Goal: Information Seeking & Learning: Learn about a topic

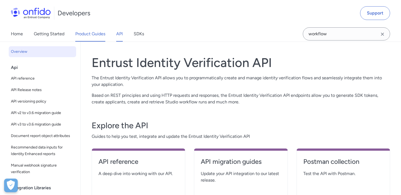
click at [95, 35] on link "Product Guides" at bounding box center [90, 33] width 30 height 15
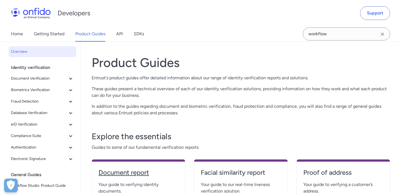
click at [143, 175] on h4 "Document report" at bounding box center [139, 172] width 80 height 9
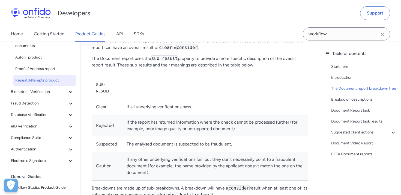
scroll to position [75, 0]
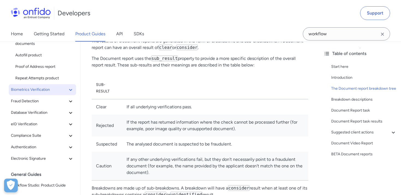
click at [70, 89] on icon at bounding box center [70, 89] width 7 height 7
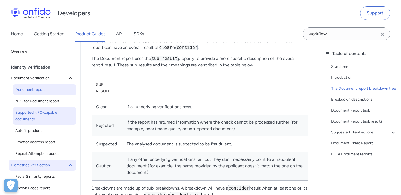
scroll to position [217, 0]
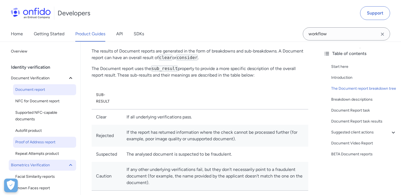
click at [45, 138] on link "Proof of Address report" at bounding box center [44, 142] width 63 height 11
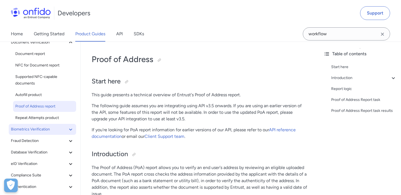
scroll to position [53, 0]
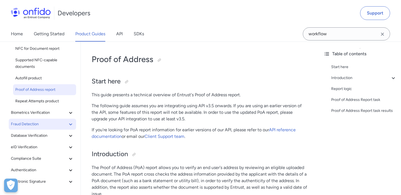
click at [66, 119] on button "Fraud Detection" at bounding box center [42, 124] width 67 height 11
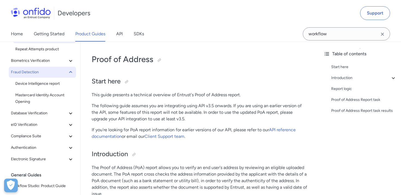
scroll to position [106, 0]
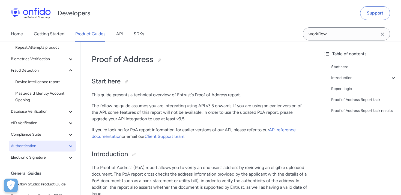
click at [64, 149] on button "Authentication" at bounding box center [42, 145] width 67 height 11
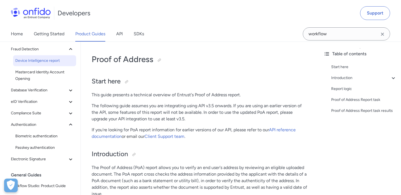
scroll to position [133, 0]
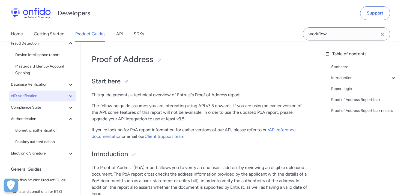
click at [66, 96] on span "eID Verification" at bounding box center [39, 96] width 57 height 7
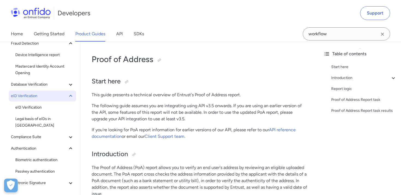
click at [66, 96] on span "eID Verification" at bounding box center [39, 96] width 57 height 7
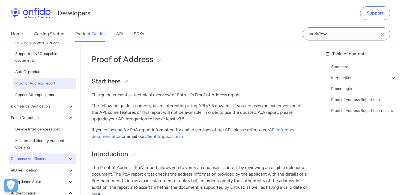
scroll to position [52, 0]
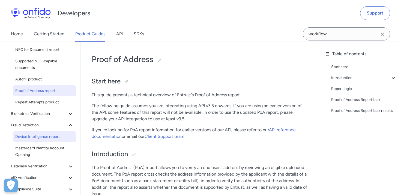
click at [61, 133] on link "Device Intelligence report" at bounding box center [44, 136] width 63 height 11
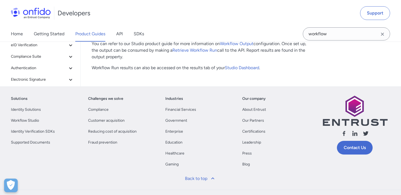
scroll to position [754, 0]
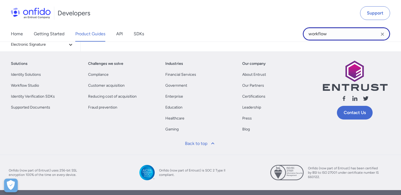
click at [334, 39] on input "workflow" at bounding box center [346, 33] width 87 height 13
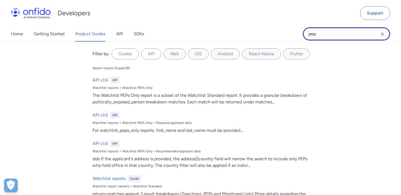
type input "pep"
click at [153, 55] on label "API" at bounding box center [151, 53] width 20 height 11
click at [0, 0] on input "API" at bounding box center [0, 0] width 0 height 0
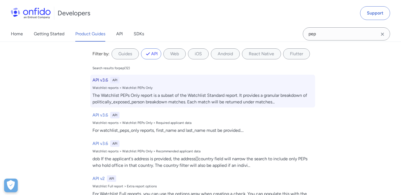
click at [101, 80] on h6 "API v3.6" at bounding box center [101, 80] width 16 height 7
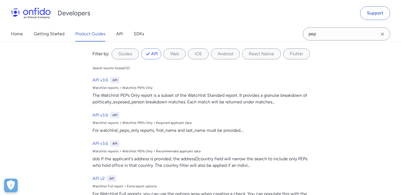
select select "http"
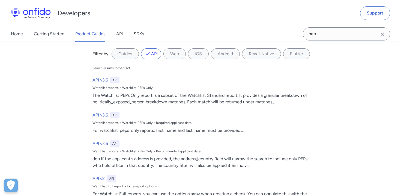
select select "http"
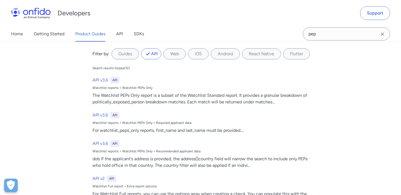
select select "http"
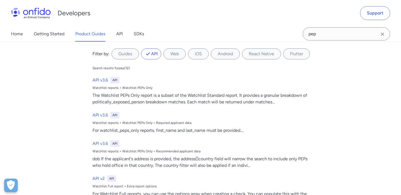
select select "http"
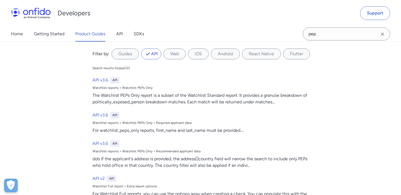
select select "http"
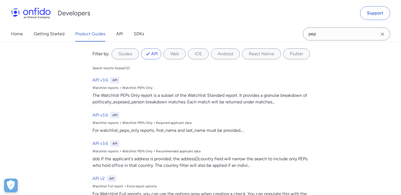
select select "http"
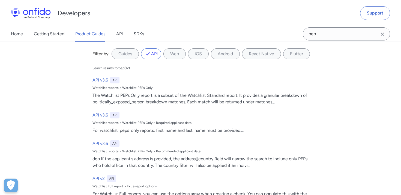
select select "http"
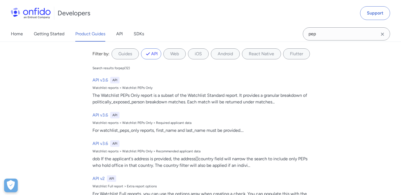
select select "http"
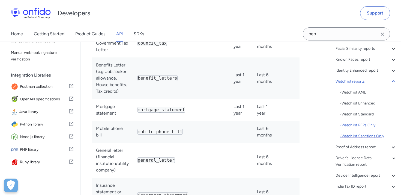
scroll to position [82, 0]
click at [358, 131] on div "- Watchlist AML - Watchlist Enhanced - Watchlist Standard - Watchlist PEPs Only…" at bounding box center [368, 113] width 57 height 50
click at [355, 135] on div "- Watchlist Sanctions Only" at bounding box center [368, 135] width 57 height 7
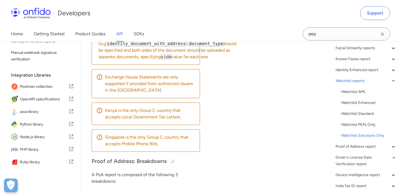
scroll to position [41885, 0]
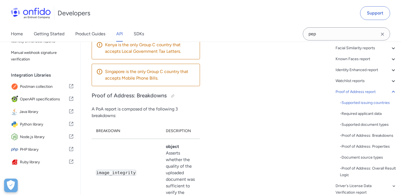
click at [259, 29] on div "Home Getting Started Product Guides API SDKs pep" at bounding box center [200, 33] width 401 height 15
